Goal: Information Seeking & Learning: Learn about a topic

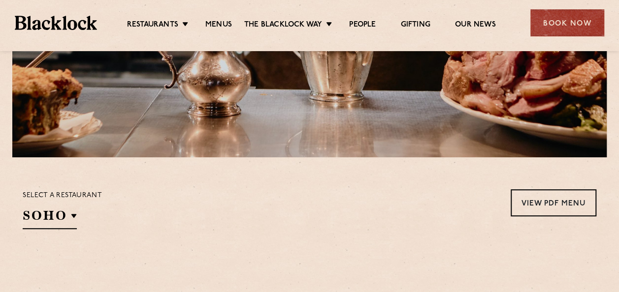
scroll to position [295, 0]
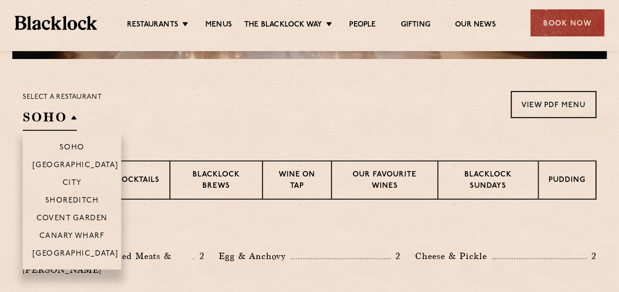
click at [69, 123] on h2 "SOHO" at bounding box center [50, 120] width 54 height 22
click at [72, 255] on p "[GEOGRAPHIC_DATA]" at bounding box center [75, 255] width 86 height 10
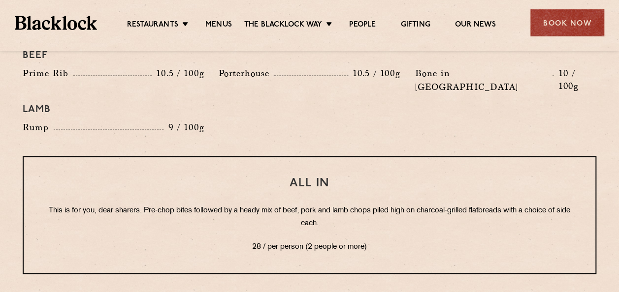
scroll to position [1181, 0]
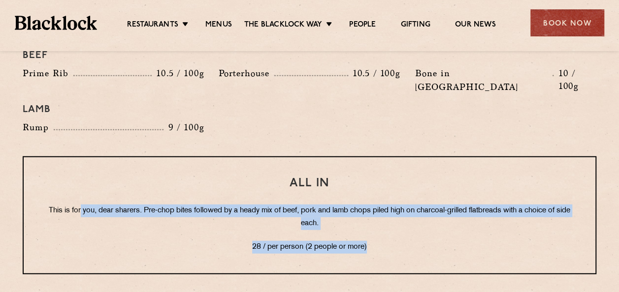
drag, startPoint x: 86, startPoint y: 182, endPoint x: 484, endPoint y: 226, distance: 400.6
click at [500, 226] on div "All In This is for you, dear sharers. Pre-chop bites followed by a heady mix of…" at bounding box center [309, 216] width 573 height 118
drag, startPoint x: 484, startPoint y: 226, endPoint x: 322, endPoint y: 201, distance: 163.9
click at [322, 205] on p "This is for you, dear sharers. Pre-chop bites followed by a heady mix of beef, …" at bounding box center [309, 218] width 532 height 26
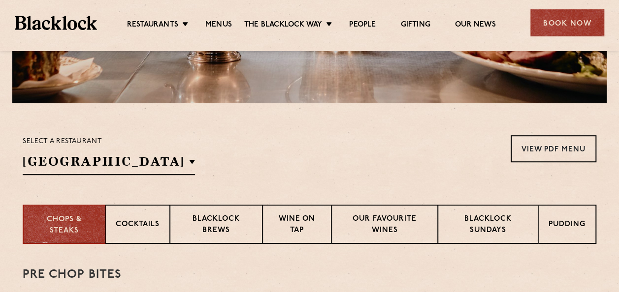
scroll to position [246, 0]
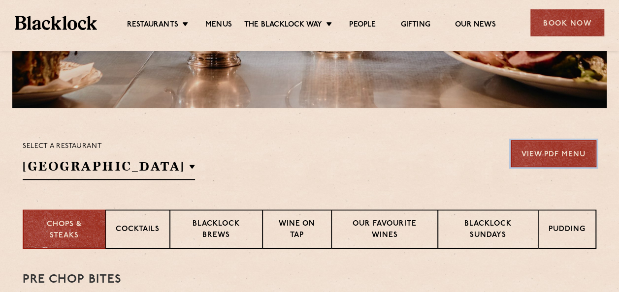
click at [550, 150] on link "View PDF Menu" at bounding box center [553, 153] width 86 height 27
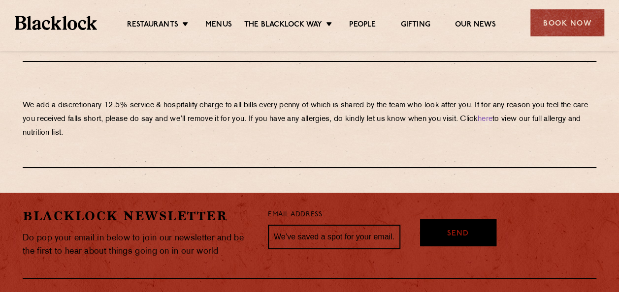
scroll to position [1821, 0]
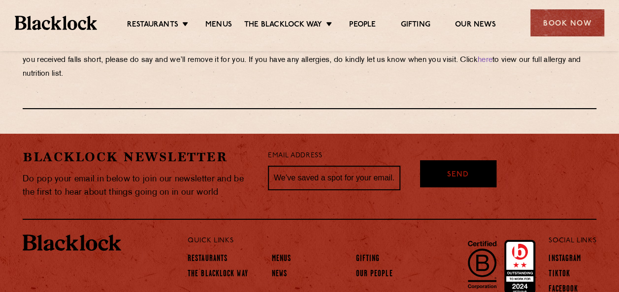
click at [555, 134] on div "[PERSON_NAME] Newsletter Do pop your email in below to join our newsletter and …" at bounding box center [309, 177] width 573 height 86
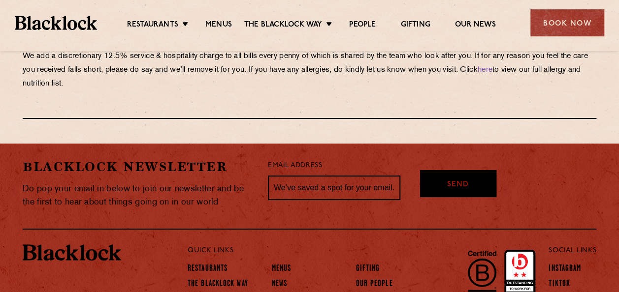
scroll to position [1800, 0]
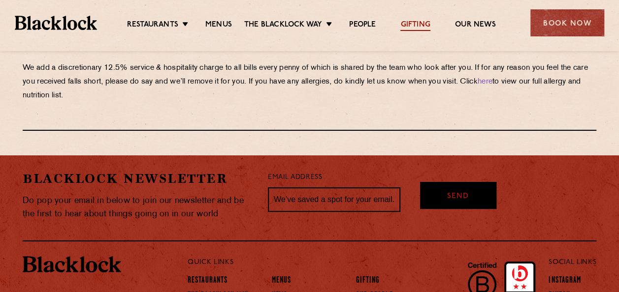
click at [415, 26] on link "Gifting" at bounding box center [415, 25] width 30 height 11
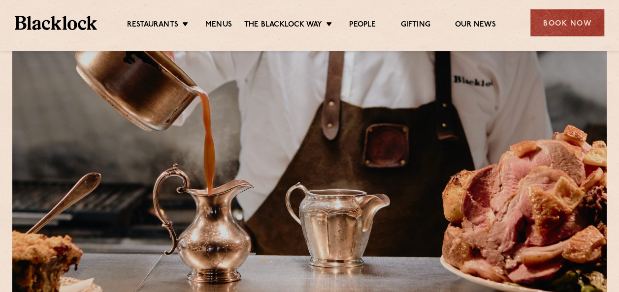
scroll to position [28, 0]
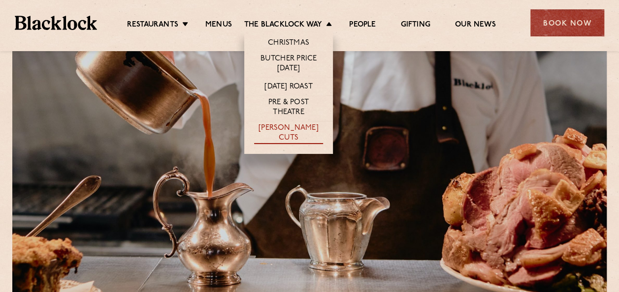
click at [307, 133] on link "[PERSON_NAME] Cuts" at bounding box center [288, 134] width 69 height 21
